Goal: Task Accomplishment & Management: Complete application form

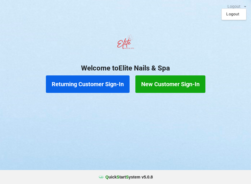
click at [104, 83] on button "Returning Customer Sign-In" at bounding box center [88, 83] width 84 height 17
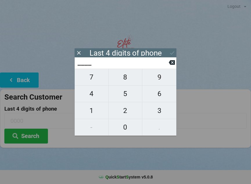
click at [96, 93] on span "4" at bounding box center [92, 94] width 34 height 12
type input "4___"
click at [95, 98] on span "4" at bounding box center [92, 94] width 34 height 12
type input "44__"
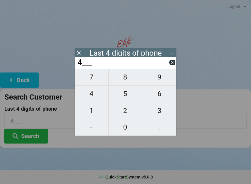
type input "44__"
click at [163, 97] on span "6" at bounding box center [159, 94] width 34 height 12
type input "446_"
click at [98, 80] on span "7" at bounding box center [92, 77] width 34 height 12
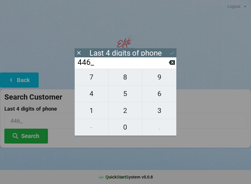
type input "4467"
click at [175, 49] on button at bounding box center [172, 53] width 6 height 8
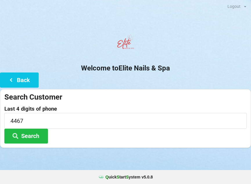
click at [38, 136] on button "Search" at bounding box center [26, 136] width 44 height 15
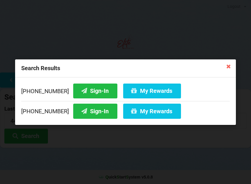
click at [90, 91] on button "Sign-In" at bounding box center [95, 90] width 44 height 15
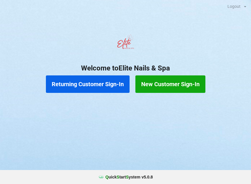
click at [97, 90] on button "Returning Customer Sign-In" at bounding box center [88, 83] width 84 height 17
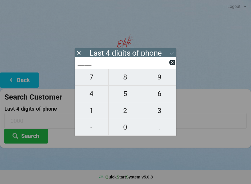
click at [125, 126] on span "0" at bounding box center [126, 127] width 34 height 12
type input "0___"
click at [124, 95] on span "5" at bounding box center [126, 94] width 34 height 12
type input "05__"
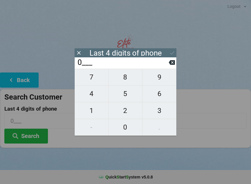
type input "05__"
click at [149, 94] on span "6" at bounding box center [159, 94] width 34 height 12
type input "056_"
click at [159, 108] on span "3" at bounding box center [159, 110] width 34 height 12
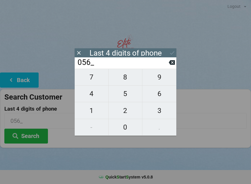
type input "0563"
click at [168, 49] on div "Last 4 digits of phone" at bounding box center [126, 52] width 102 height 9
click at [171, 54] on icon at bounding box center [172, 53] width 6 height 6
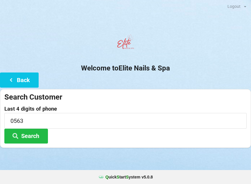
click at [38, 133] on button "Search" at bounding box center [26, 136] width 44 height 15
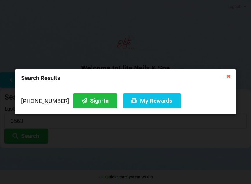
click at [89, 100] on button "Sign-In" at bounding box center [95, 100] width 44 height 15
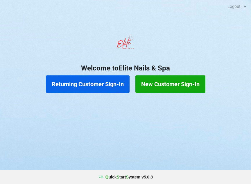
click at [103, 85] on button "Returning Customer Sign-In" at bounding box center [88, 83] width 84 height 17
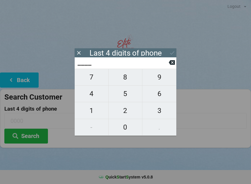
click at [160, 96] on span "6" at bounding box center [159, 94] width 34 height 12
type input "6___"
click at [124, 79] on span "8" at bounding box center [126, 77] width 34 height 12
type input "68__"
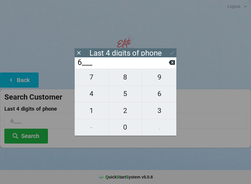
type input "68__"
click at [95, 97] on span "4" at bounding box center [92, 94] width 34 height 12
type input "684_"
click at [125, 129] on span "0" at bounding box center [126, 127] width 34 height 12
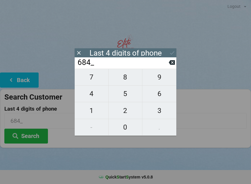
type input "6840"
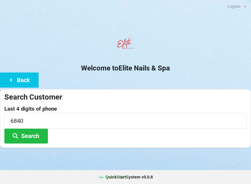
click at [38, 133] on button "Search" at bounding box center [26, 136] width 44 height 15
click at [31, 138] on button "Search" at bounding box center [26, 136] width 44 height 15
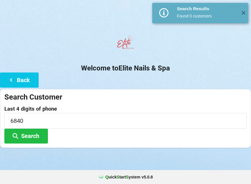
click at [19, 83] on button "Back" at bounding box center [19, 79] width 39 height 15
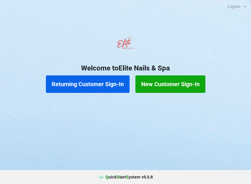
click at [92, 88] on button "Returning Customer Sign-In" at bounding box center [88, 83] width 84 height 17
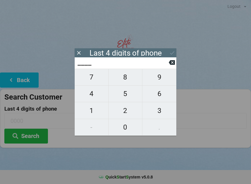
click at [126, 113] on span "2" at bounding box center [126, 110] width 34 height 12
type input "2___"
click at [94, 94] on span "4" at bounding box center [92, 94] width 34 height 12
type input "24__"
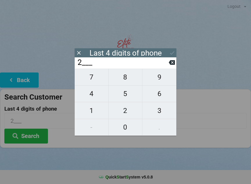
type input "24__"
click at [164, 97] on span "6" at bounding box center [159, 94] width 34 height 12
type input "246_"
click at [127, 97] on span "5" at bounding box center [126, 94] width 34 height 12
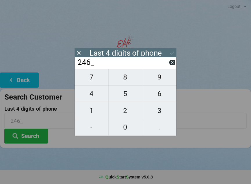
type input "2465"
click at [35, 138] on button "Search" at bounding box center [26, 136] width 44 height 15
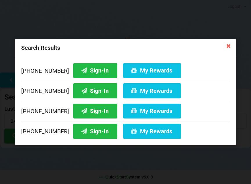
click at [226, 47] on icon at bounding box center [228, 45] width 9 height 9
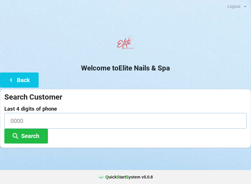
click at [48, 125] on input at bounding box center [125, 120] width 242 height 15
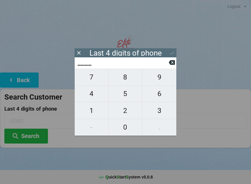
click at [174, 65] on icon at bounding box center [172, 62] width 6 height 5
click at [77, 56] on icon at bounding box center [79, 53] width 6 height 6
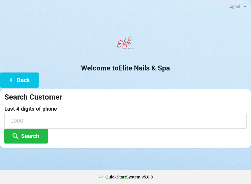
click at [22, 80] on button "Back" at bounding box center [19, 79] width 39 height 15
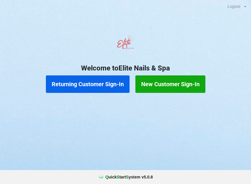
click at [181, 83] on button "New Customer Sign-In" at bounding box center [170, 83] width 70 height 17
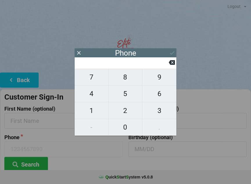
click at [163, 79] on span "9" at bounding box center [159, 77] width 34 height 12
type input "9"
click at [87, 115] on span "1" at bounding box center [92, 110] width 34 height 12
type input "91"
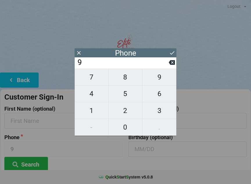
type input "91"
click at [95, 83] on span "7" at bounding box center [92, 77] width 34 height 12
type input "917"
click at [95, 108] on span "1" at bounding box center [92, 110] width 34 height 12
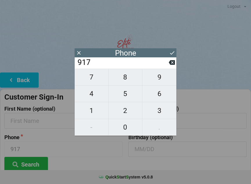
type input "9171"
click at [171, 66] on button at bounding box center [172, 62] width 6 height 8
click at [126, 95] on span "5" at bounding box center [126, 94] width 34 height 12
type input "9175"
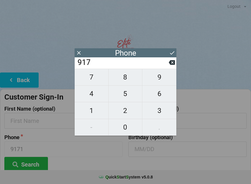
type input "9175"
click at [94, 110] on span "1" at bounding box center [92, 110] width 34 height 12
type input "91751"
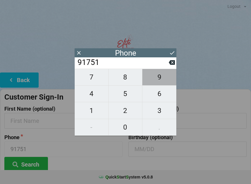
click at [160, 81] on span "9" at bounding box center [159, 77] width 34 height 12
type input "917519"
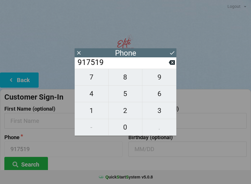
click at [158, 98] on span "6" at bounding box center [159, 94] width 34 height 12
type input "9175196"
click at [129, 79] on span "8" at bounding box center [126, 77] width 34 height 12
type input "91751968"
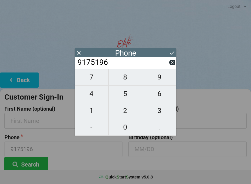
type input "91751968"
click at [95, 95] on span "4" at bounding box center [92, 94] width 34 height 12
type input "917519684"
click at [128, 132] on span "0" at bounding box center [126, 127] width 34 height 12
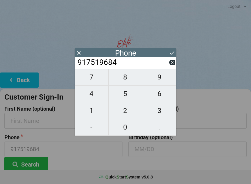
type input "9175196840"
click at [31, 169] on button "Search" at bounding box center [26, 164] width 44 height 15
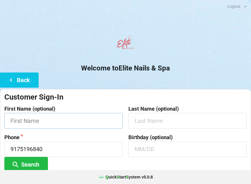
click at [49, 120] on input "text" at bounding box center [63, 120] width 118 height 15
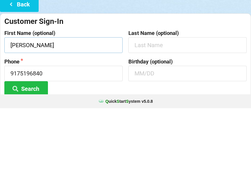
type input "[PERSON_NAME]"
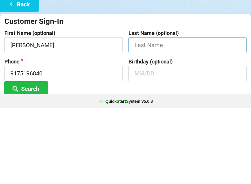
click at [161, 113] on input "text" at bounding box center [188, 120] width 118 height 15
click at [154, 141] on input "text" at bounding box center [188, 148] width 118 height 15
type input "Q"
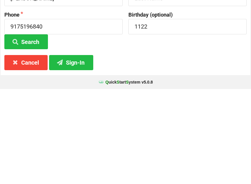
click at [78, 150] on button "Sign-In" at bounding box center [71, 157] width 44 height 15
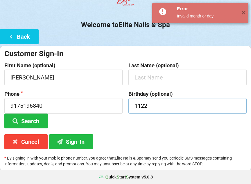
click at [141, 105] on input "1122" at bounding box center [188, 105] width 118 height 15
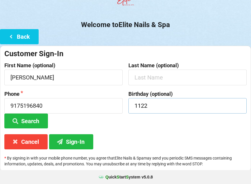
scroll to position [43, 0]
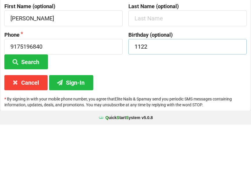
click at [147, 98] on input "1122" at bounding box center [188, 105] width 118 height 15
type input "11/22"
click at [152, 69] on div "Customer Sign-In First Name (optional) [PERSON_NAME] Last Name (optional) Phone…" at bounding box center [125, 108] width 251 height 125
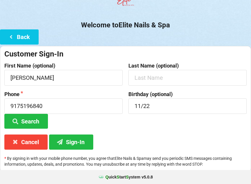
click at [74, 141] on button "Sign-In" at bounding box center [71, 141] width 44 height 15
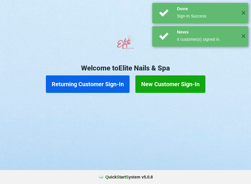
scroll to position [0, 0]
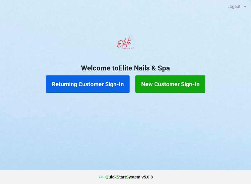
click at [85, 84] on button "Returning Customer Sign-In" at bounding box center [88, 83] width 84 height 17
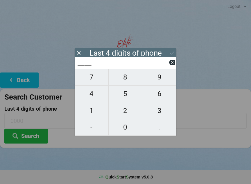
click at [160, 80] on span "9" at bounding box center [159, 77] width 34 height 12
type input "9___"
click at [168, 67] on input "9___" at bounding box center [123, 62] width 92 height 9
click at [171, 63] on icon at bounding box center [172, 62] width 6 height 5
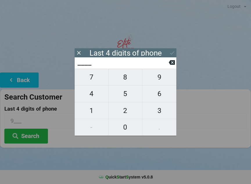
click at [156, 81] on span "9" at bounding box center [159, 77] width 34 height 12
click at [124, 122] on span "0" at bounding box center [126, 127] width 34 height 12
type input "90__"
click at [123, 126] on span "0" at bounding box center [126, 127] width 34 height 12
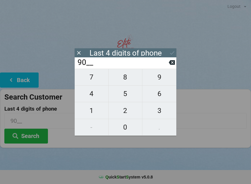
type input "900_"
click at [88, 95] on span "4" at bounding box center [92, 94] width 34 height 12
type input "9004"
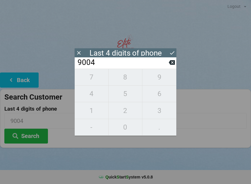
click at [172, 51] on icon at bounding box center [172, 53] width 6 height 6
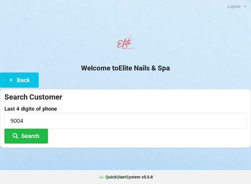
click at [30, 134] on button "Search" at bounding box center [26, 136] width 44 height 15
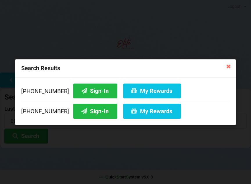
click at [82, 89] on button "Sign-In" at bounding box center [95, 90] width 44 height 15
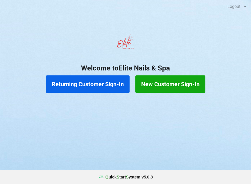
click at [175, 84] on button "New Customer Sign-In" at bounding box center [170, 83] width 70 height 17
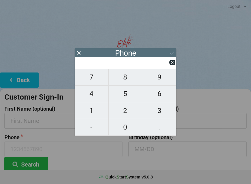
click at [89, 96] on span "4" at bounding box center [92, 94] width 34 height 12
type input "4"
click at [123, 127] on span "0" at bounding box center [126, 127] width 34 height 12
type input "40"
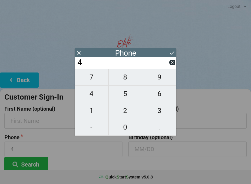
type input "40"
click at [92, 79] on span "7" at bounding box center [92, 77] width 34 height 12
type input "407"
click at [92, 80] on span "7" at bounding box center [92, 77] width 34 height 12
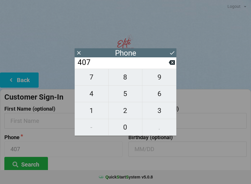
type input "4077"
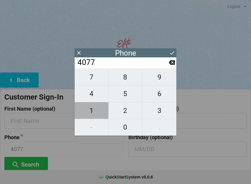
click at [90, 109] on span "1" at bounding box center [92, 110] width 34 height 12
type input "40771"
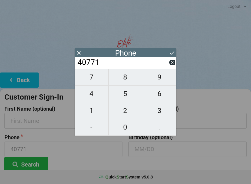
click at [159, 97] on span "6" at bounding box center [159, 94] width 34 height 12
type input "407716"
click at [91, 78] on span "7" at bounding box center [92, 77] width 34 height 12
type input "4077167"
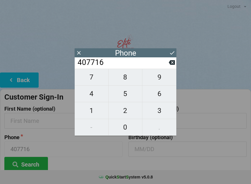
type input "4077167"
click at [124, 95] on span "5" at bounding box center [126, 94] width 34 height 12
type input "40771675"
click at [126, 132] on span "0" at bounding box center [126, 127] width 34 height 12
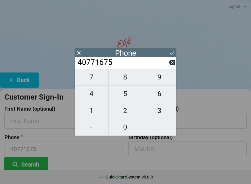
type input "407716750"
click at [92, 77] on span "7" at bounding box center [92, 77] width 34 height 12
type input "4077167507"
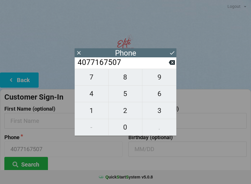
click at [30, 164] on button "Search" at bounding box center [26, 164] width 44 height 15
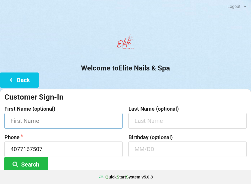
click at [17, 119] on input "text" at bounding box center [63, 120] width 118 height 15
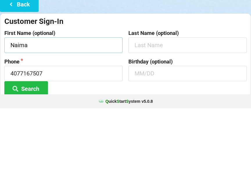
type input "Naima"
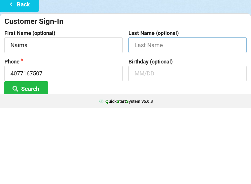
click at [142, 113] on input "text" at bounding box center [188, 120] width 118 height 15
type input "Malaoui"
click at [137, 141] on input "text" at bounding box center [188, 148] width 118 height 15
type input "0412"
click at [35, 157] on button "Search" at bounding box center [26, 164] width 44 height 15
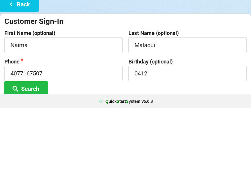
scroll to position [43, 0]
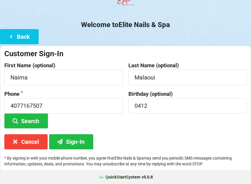
click at [69, 140] on button "Sign-In" at bounding box center [71, 141] width 44 height 15
click at [66, 139] on button "Sign-In" at bounding box center [71, 141] width 44 height 15
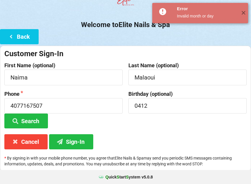
click at [22, 36] on button "Back" at bounding box center [19, 36] width 39 height 15
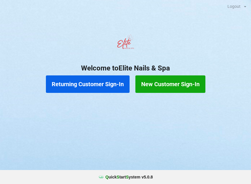
click at [155, 81] on button "New Customer Sign-In" at bounding box center [170, 83] width 70 height 17
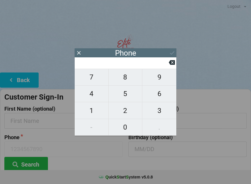
click at [94, 94] on span "4" at bounding box center [92, 94] width 34 height 12
type input "4"
click at [127, 126] on span "0" at bounding box center [126, 127] width 34 height 12
type input "40"
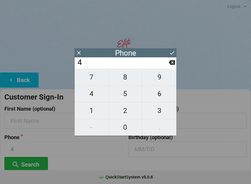
type input "40"
click at [91, 79] on span "7" at bounding box center [92, 77] width 34 height 12
type input "407"
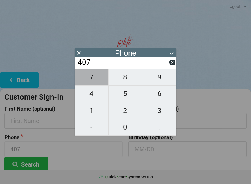
click at [92, 77] on span "7" at bounding box center [92, 77] width 34 height 12
type input "4077"
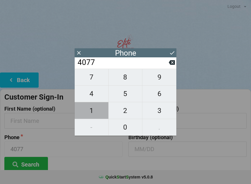
click at [93, 110] on span "1" at bounding box center [92, 110] width 34 height 12
type input "40771"
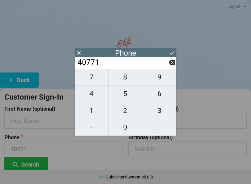
click at [158, 96] on span "6" at bounding box center [159, 94] width 34 height 12
type input "407716"
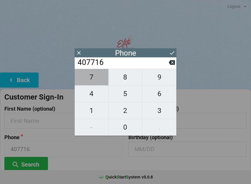
click at [93, 76] on span "7" at bounding box center [92, 77] width 34 height 12
type input "4077167"
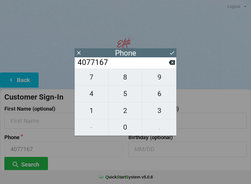
click at [125, 94] on span "5" at bounding box center [126, 94] width 34 height 12
type input "40771675"
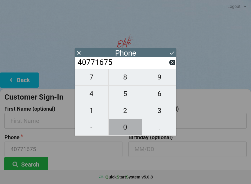
click at [124, 129] on span "0" at bounding box center [126, 127] width 34 height 12
type input "407716750"
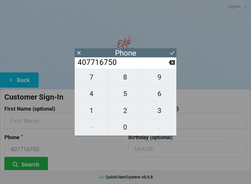
click at [92, 80] on span "7" at bounding box center [92, 77] width 34 height 12
type input "4077167507"
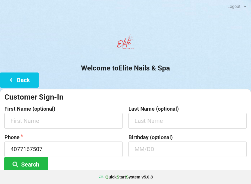
click at [32, 162] on button "Search" at bounding box center [26, 164] width 44 height 15
click at [16, 119] on input "text" at bounding box center [63, 120] width 118 height 15
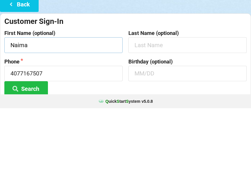
type input "Naima"
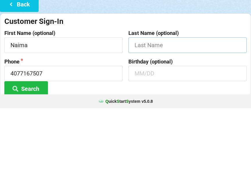
click at [137, 113] on input "text" at bounding box center [188, 120] width 118 height 15
type input "Malaoui"
click at [136, 141] on input "text" at bounding box center [188, 148] width 118 height 15
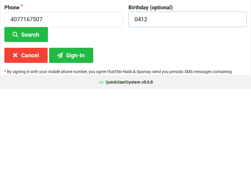
scroll to position [43, 0]
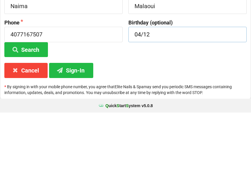
type input "04/12"
click at [23, 113] on button "Search" at bounding box center [26, 120] width 44 height 15
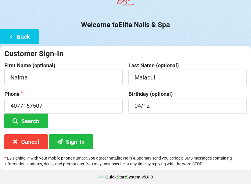
click at [25, 122] on button "Search" at bounding box center [26, 120] width 44 height 15
click at [24, 122] on button "Search" at bounding box center [26, 120] width 44 height 15
click at [72, 137] on button "Sign-In" at bounding box center [71, 141] width 44 height 15
click at [15, 28] on h2 "Welcome to Elite Nails & Spa" at bounding box center [125, 24] width 251 height 9
click at [11, 39] on icon at bounding box center [11, 36] width 7 height 5
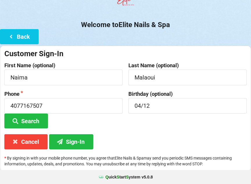
scroll to position [0, 0]
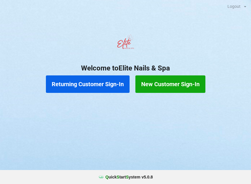
click at [52, 89] on button "Returning Customer Sign-In" at bounding box center [88, 83] width 84 height 17
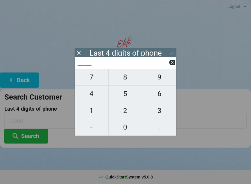
click at [91, 79] on span "7" at bounding box center [92, 77] width 34 height 12
type input "7___"
click at [126, 95] on span "5" at bounding box center [126, 94] width 34 height 12
type input "75__"
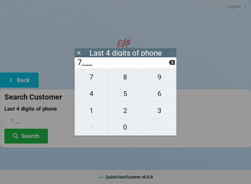
type input "75__"
click at [125, 128] on span "0" at bounding box center [126, 127] width 34 height 12
type input "750_"
click at [94, 79] on span "7" at bounding box center [92, 77] width 34 height 12
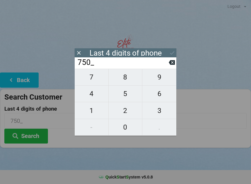
type input "7507"
click at [28, 134] on button "Search" at bounding box center [26, 136] width 44 height 15
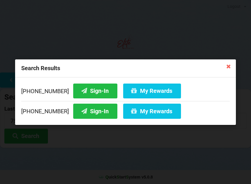
click at [83, 110] on button "Sign-In" at bounding box center [95, 111] width 44 height 15
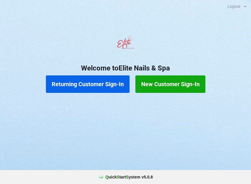
click at [91, 84] on button "Returning Customer Sign-In" at bounding box center [88, 83] width 84 height 17
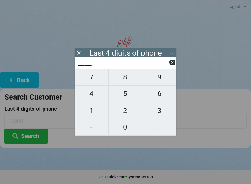
click at [97, 78] on span "7" at bounding box center [92, 77] width 34 height 12
type input "7___"
click at [127, 81] on span "8" at bounding box center [126, 77] width 34 height 12
type input "78__"
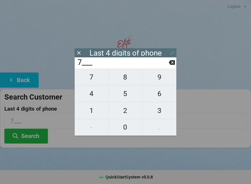
type input "78__"
click at [170, 66] on button at bounding box center [172, 62] width 6 height 8
click at [172, 64] on icon at bounding box center [172, 62] width 6 height 6
click at [126, 96] on span "5" at bounding box center [126, 94] width 34 height 12
type input "5___"
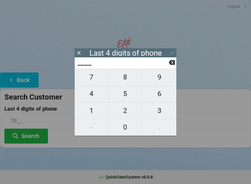
type input "5___"
click at [93, 109] on span "1" at bounding box center [92, 110] width 34 height 12
type input "51__"
click at [129, 110] on span "2" at bounding box center [126, 110] width 34 height 12
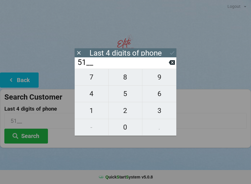
type input "512_"
click at [129, 111] on span "2" at bounding box center [126, 110] width 34 height 12
type input "5122"
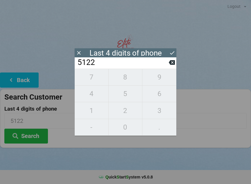
click at [37, 135] on button "Search" at bounding box center [26, 136] width 44 height 15
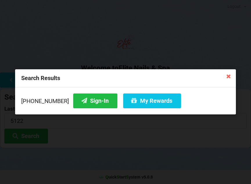
click at [145, 104] on button "My Rewards" at bounding box center [152, 100] width 58 height 15
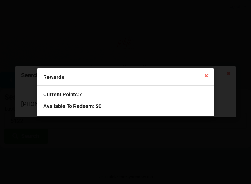
click at [206, 76] on icon at bounding box center [206, 74] width 9 height 9
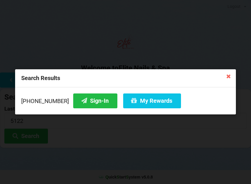
click at [88, 101] on button "Sign-In" at bounding box center [95, 100] width 44 height 15
